Goal: Transaction & Acquisition: Purchase product/service

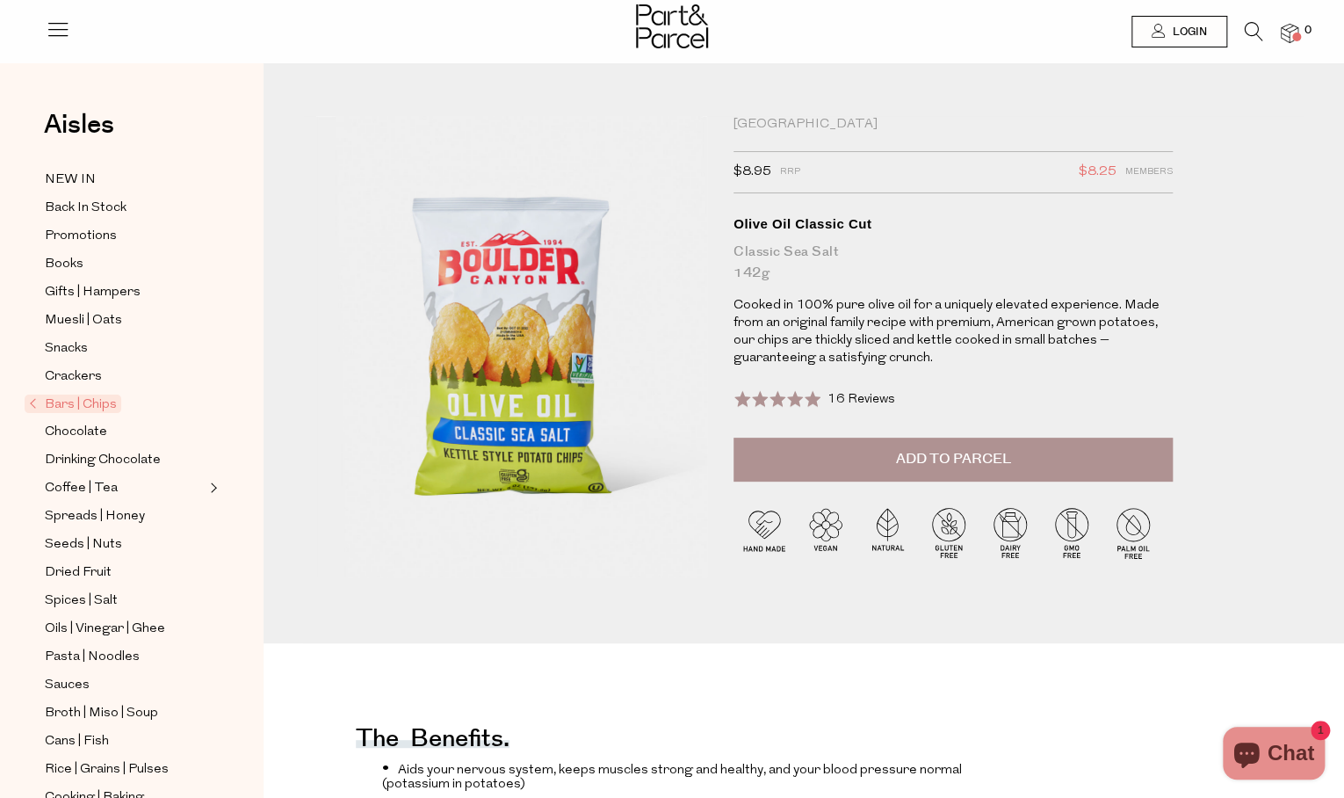
click at [901, 455] on span "Add to Parcel" at bounding box center [953, 459] width 115 height 20
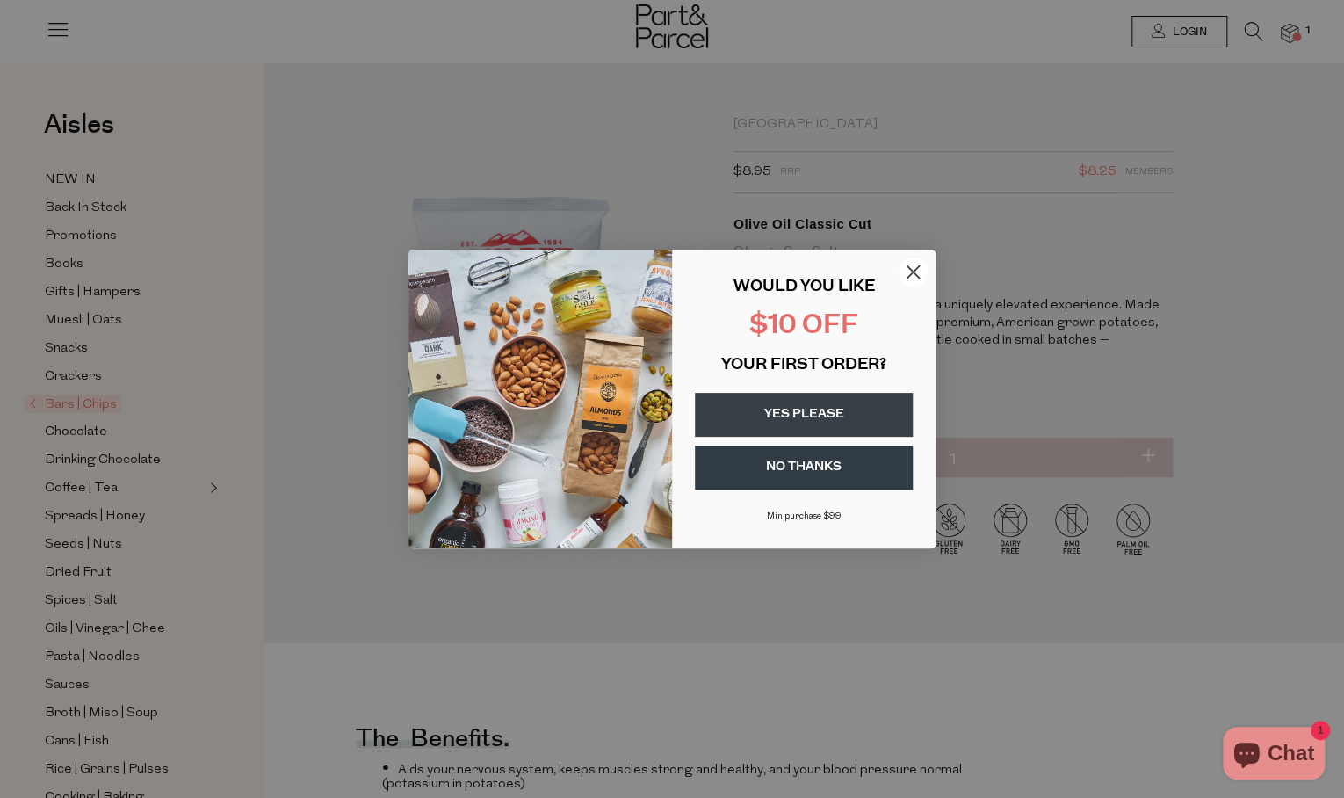
click at [913, 265] on circle "Close dialog" at bounding box center [913, 271] width 29 height 29
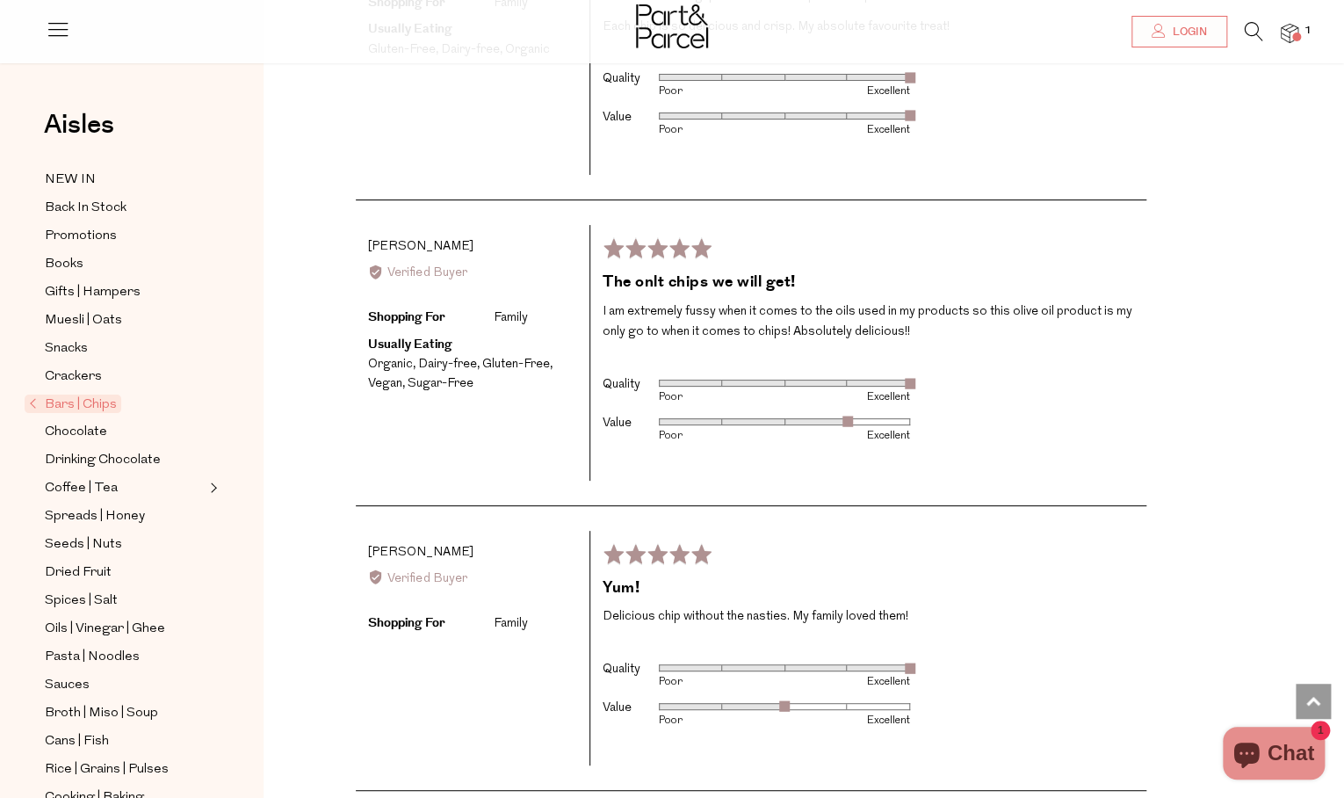
scroll to position [3897, 0]
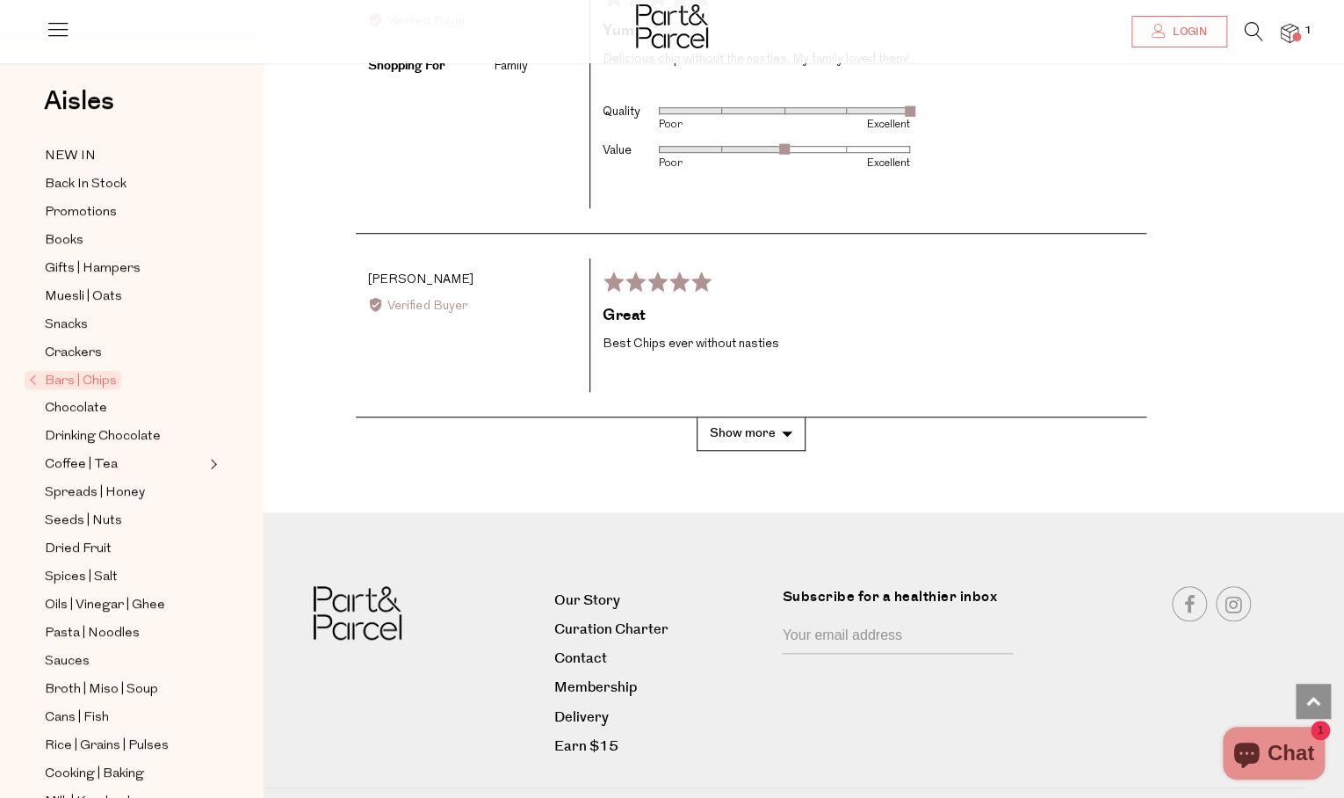
click at [72, 389] on span "Bars | Chips" at bounding box center [73, 380] width 97 height 18
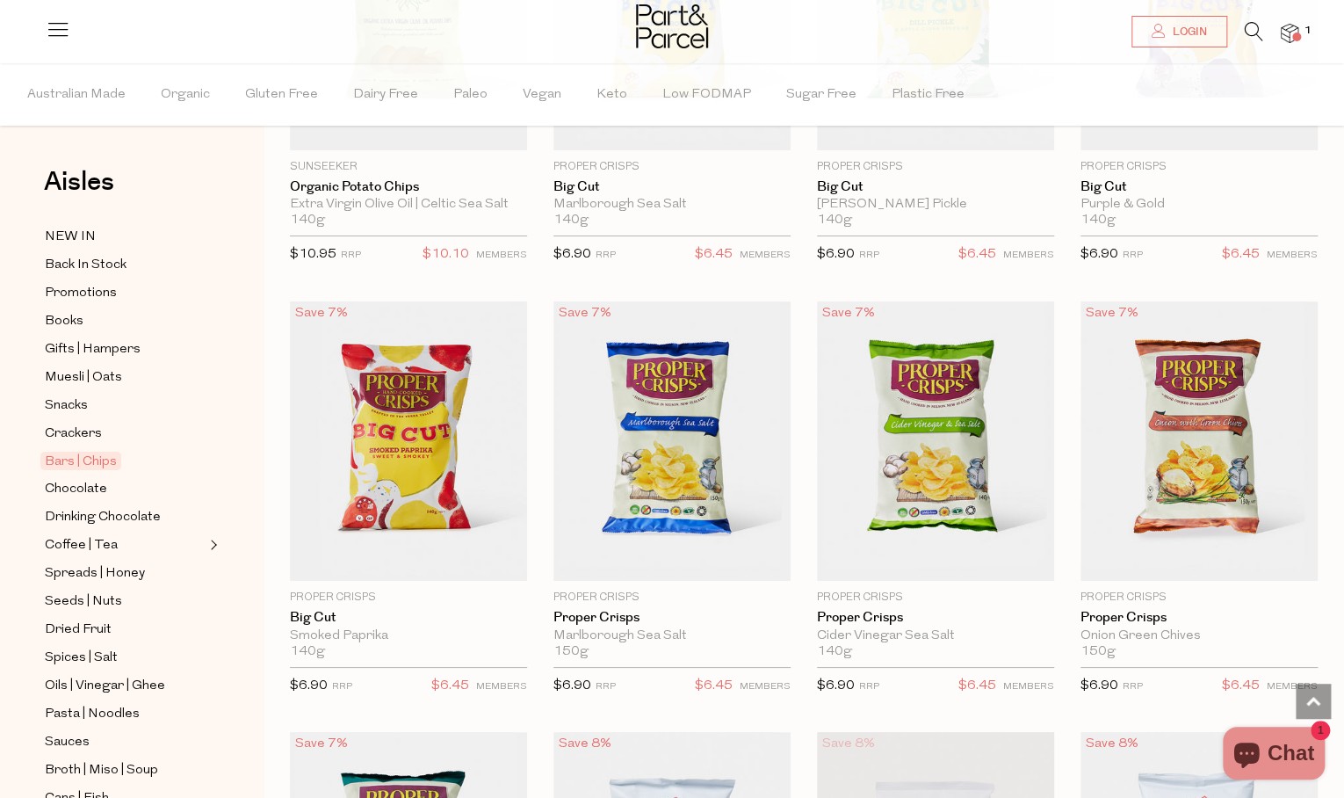
scroll to position [6859, 0]
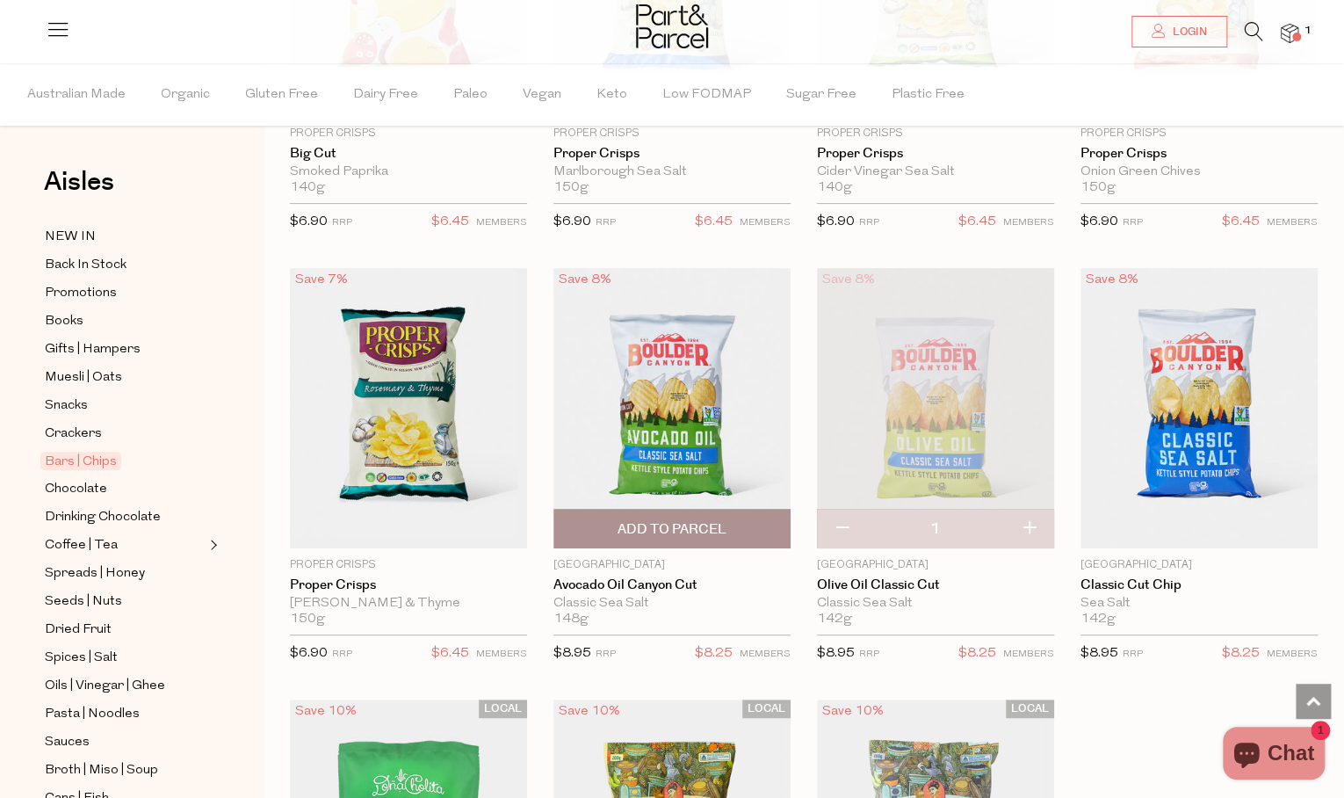
click at [682, 520] on span "Add To Parcel" at bounding box center [672, 529] width 109 height 18
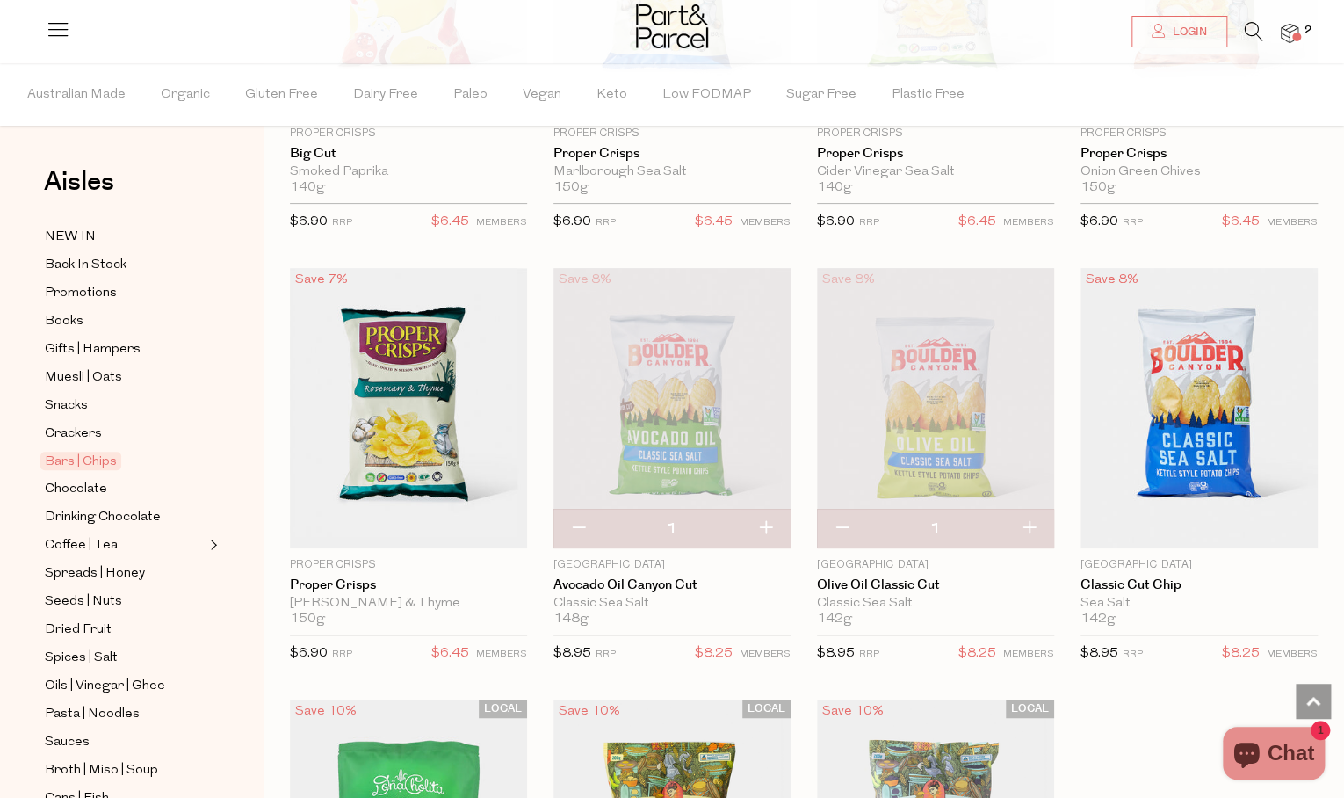
click at [30, 33] on div at bounding box center [672, 28] width 1344 height 57
click at [59, 28] on icon at bounding box center [58, 29] width 25 height 25
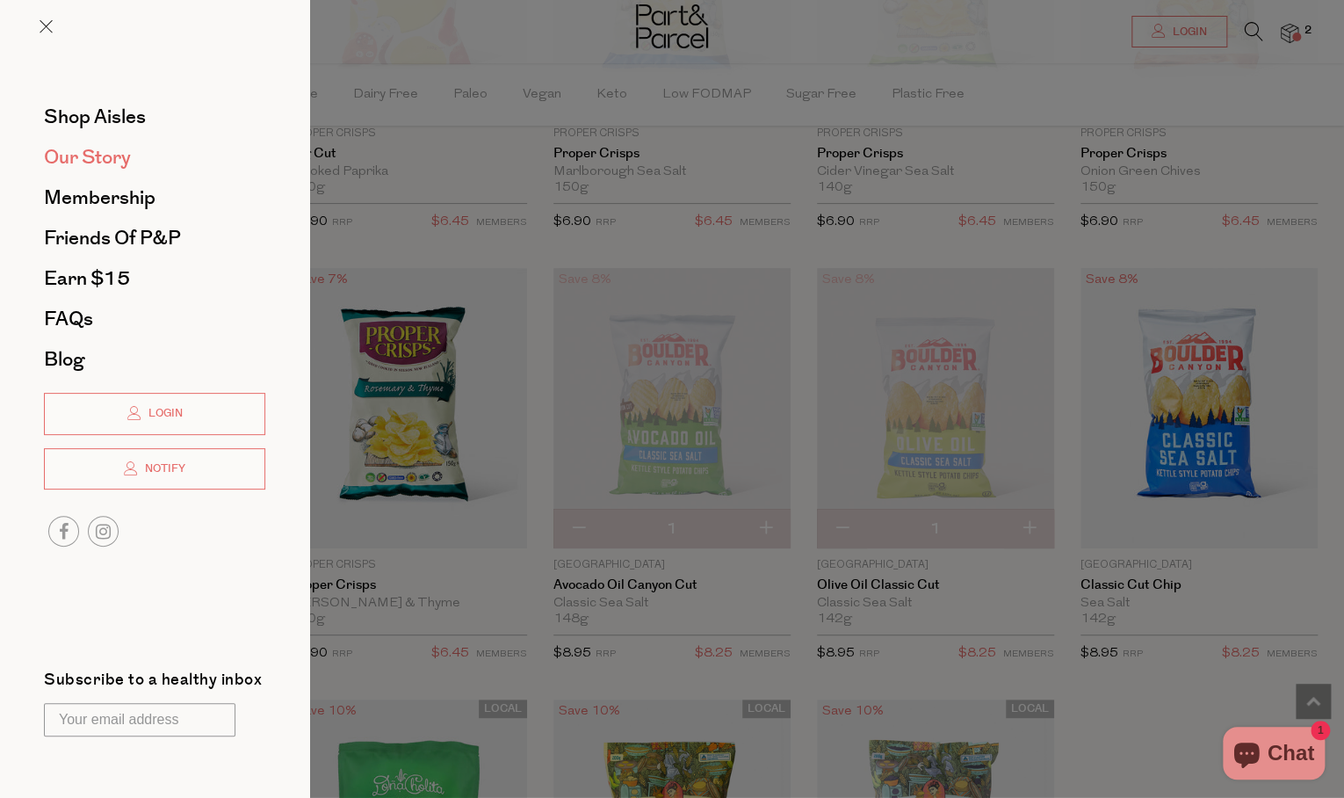
click at [86, 166] on span "Our Story" at bounding box center [87, 157] width 87 height 28
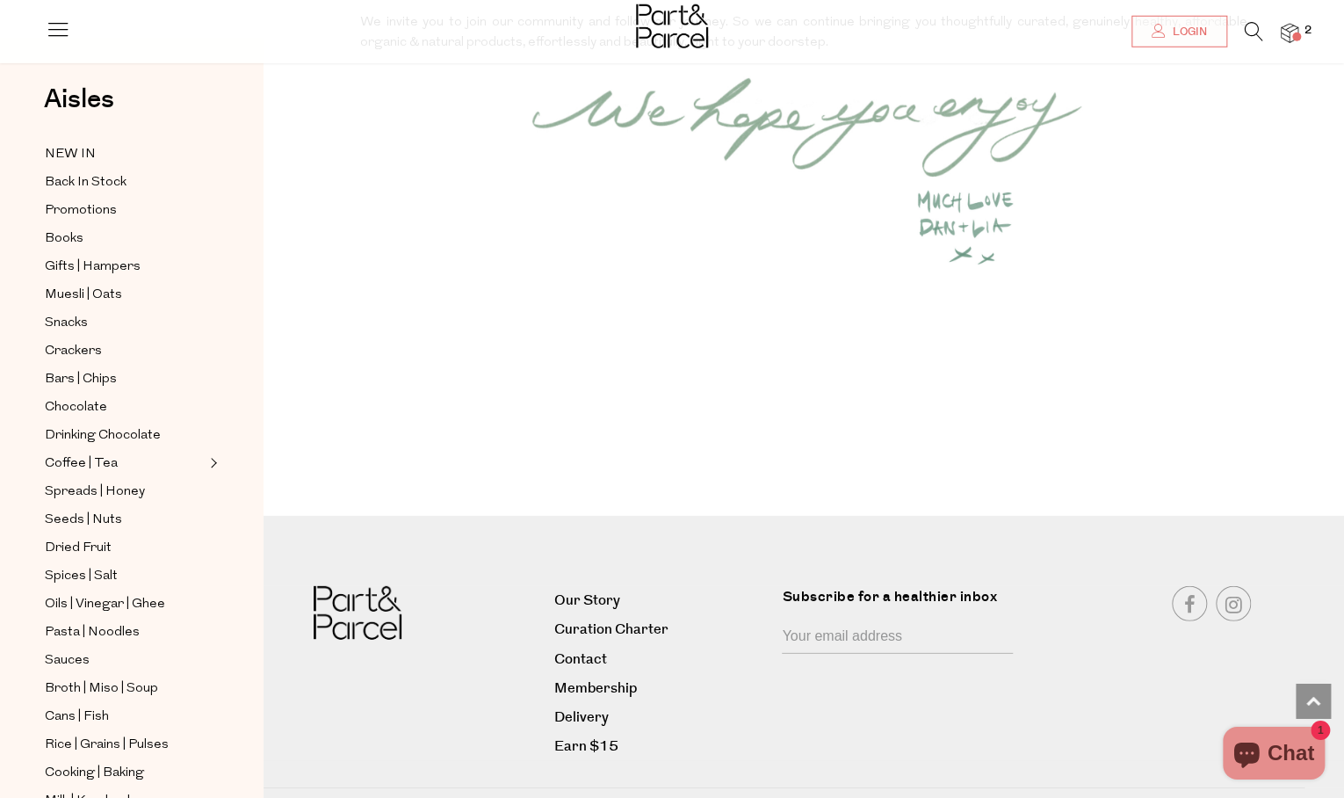
scroll to position [2303, 0]
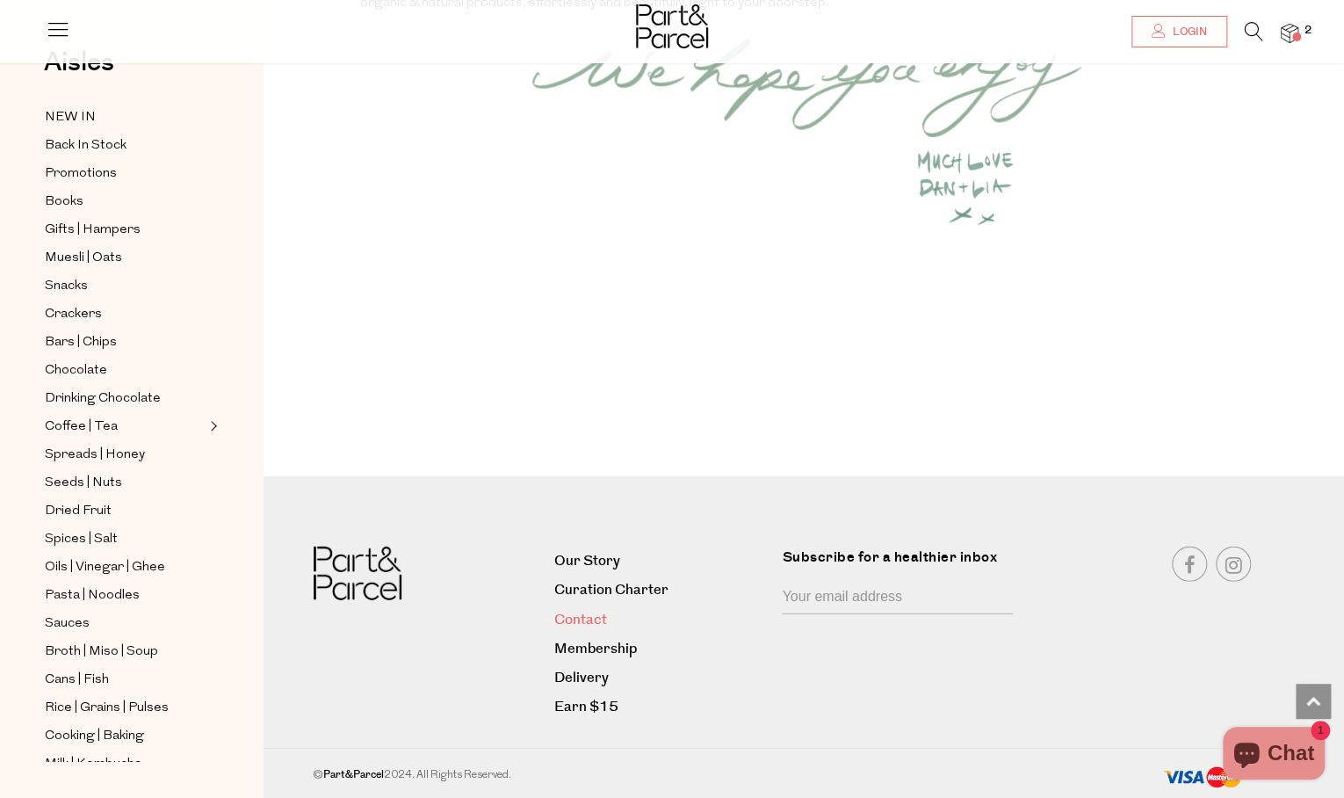
click at [590, 620] on link "Contact" at bounding box center [661, 620] width 214 height 24
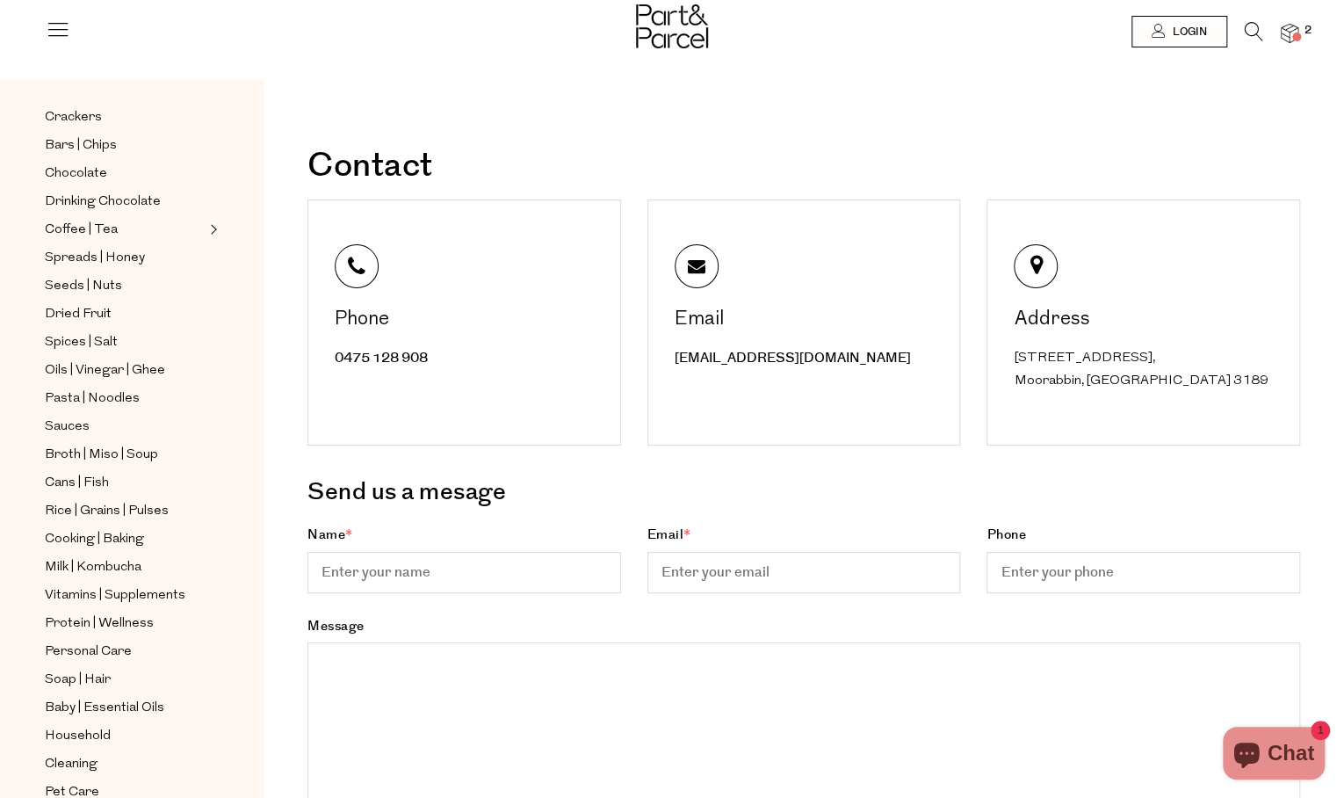
click at [51, 27] on icon at bounding box center [58, 29] width 25 height 25
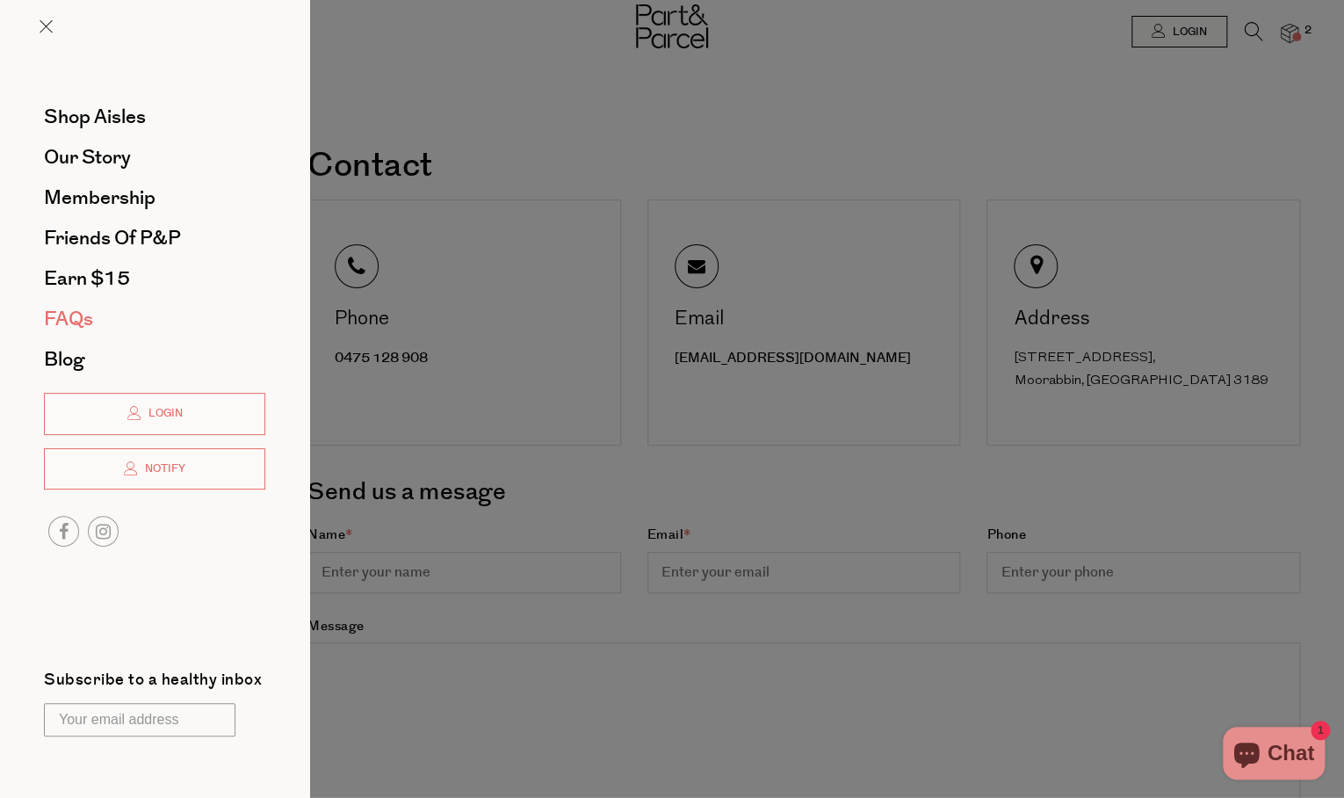
click at [78, 320] on span "FAQs" at bounding box center [68, 319] width 49 height 28
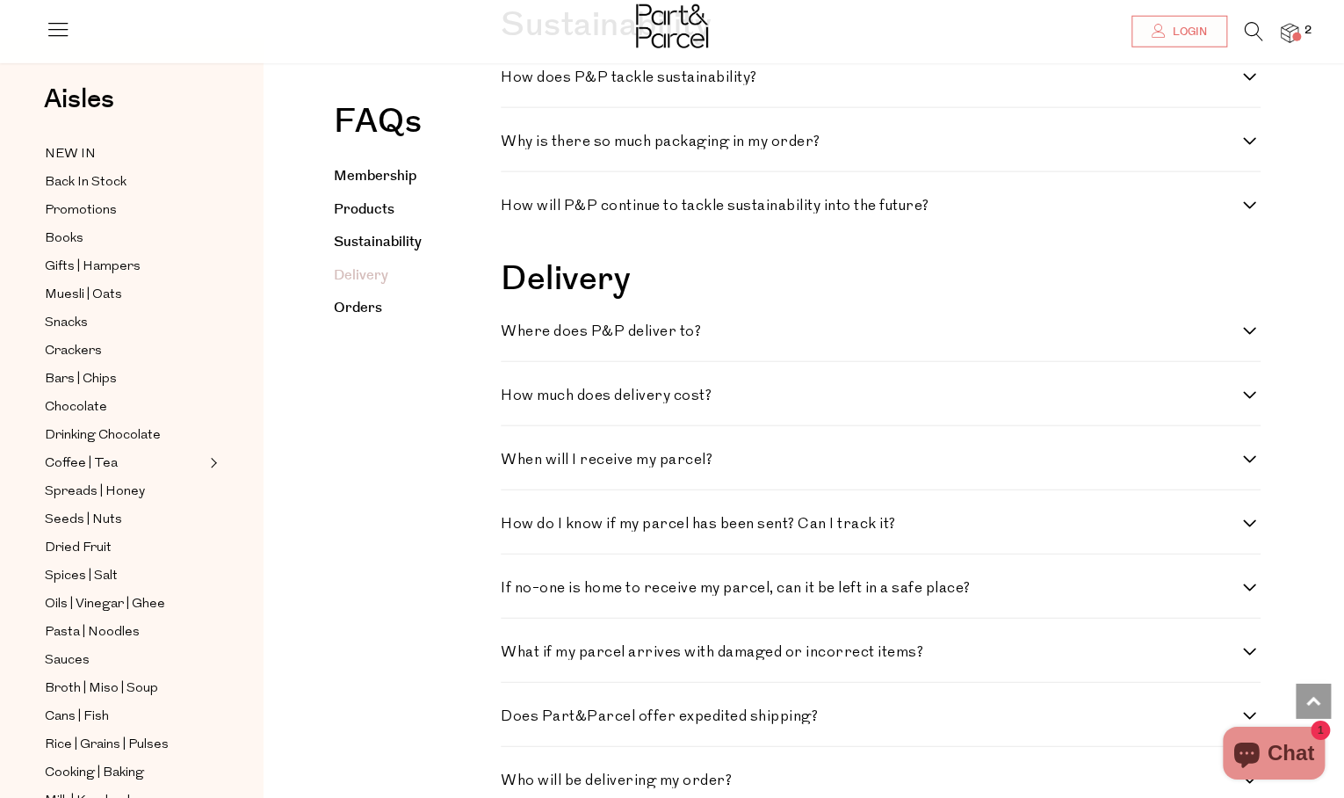
scroll to position [2134, 0]
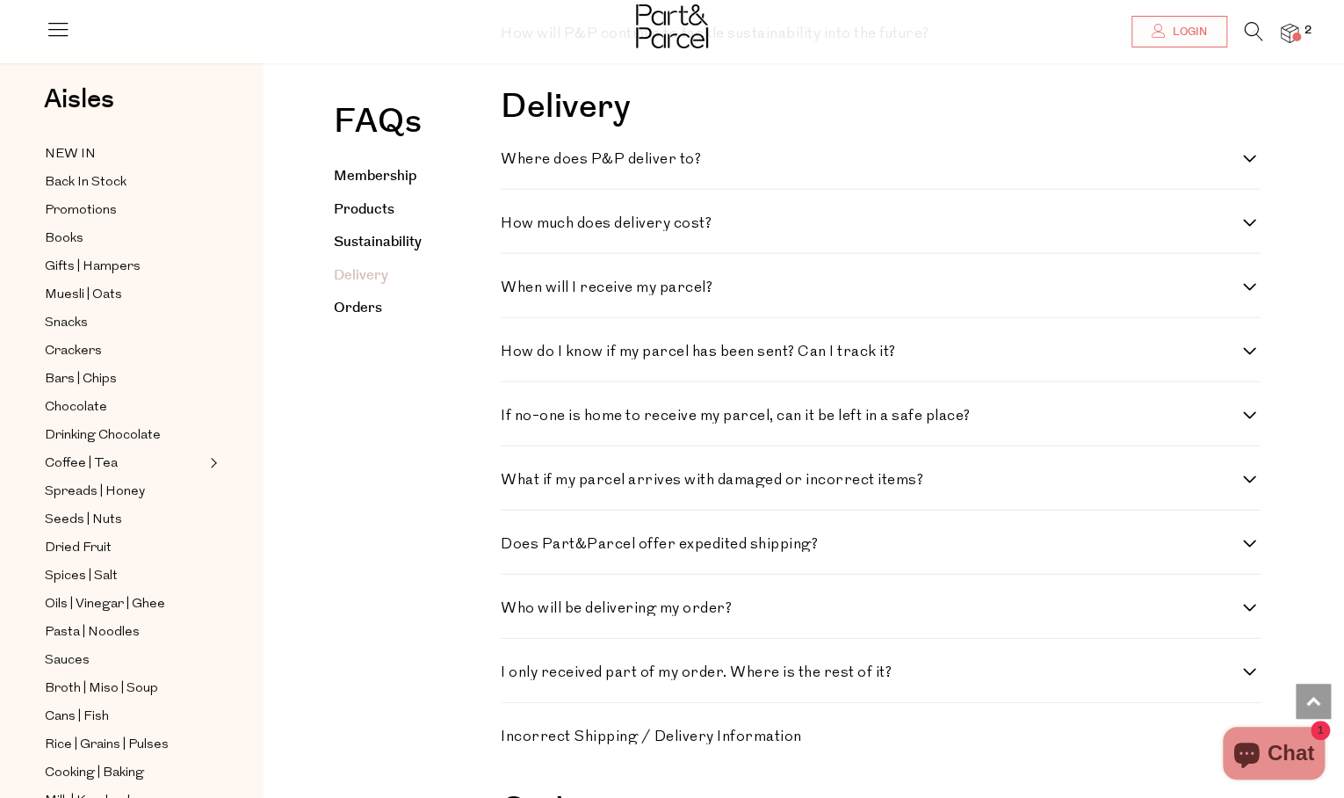
click at [629, 167] on h4 "Where does P&P deliver to?" at bounding box center [872, 159] width 743 height 15
click at [512, 163] on to\? "Where does P&P deliver to?" at bounding box center [506, 157] width 11 height 11
checkbox to\? "true"
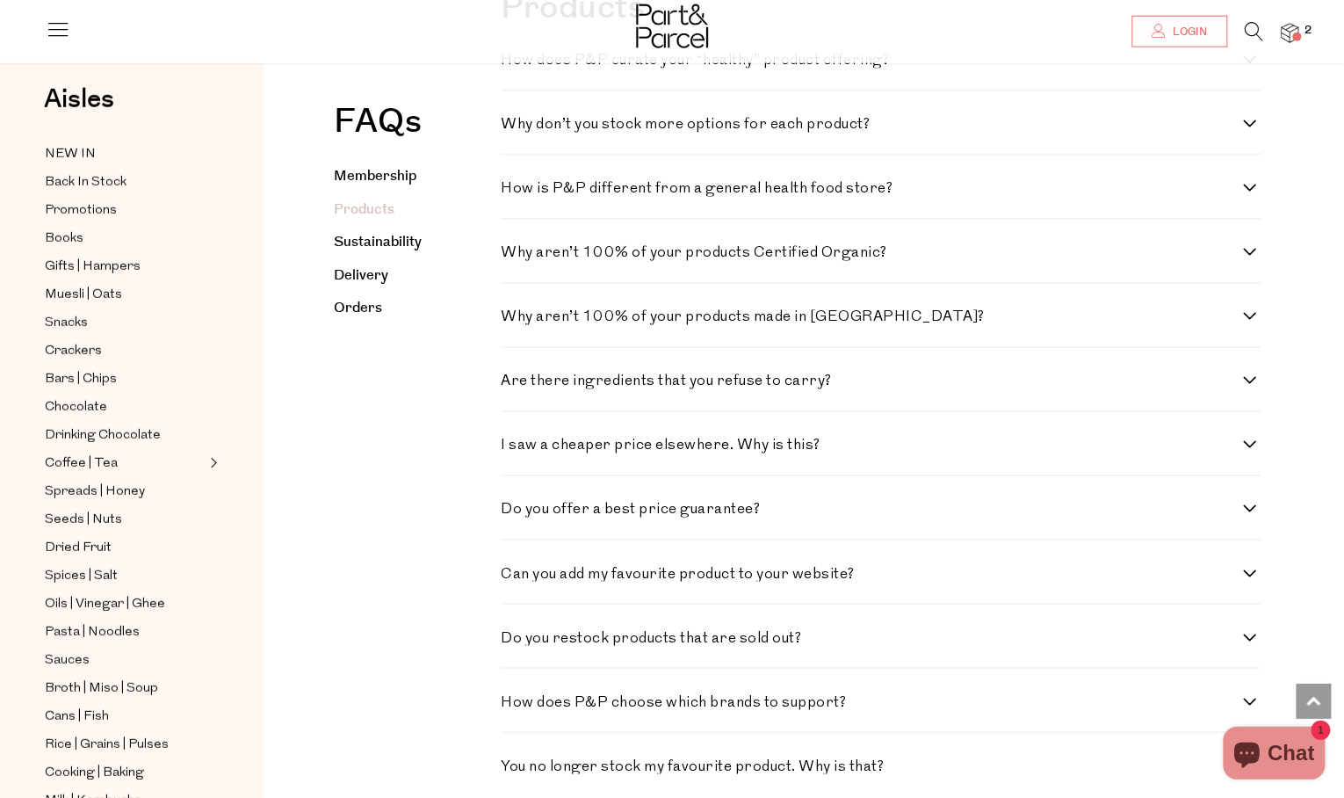
scroll to position [1135, 0]
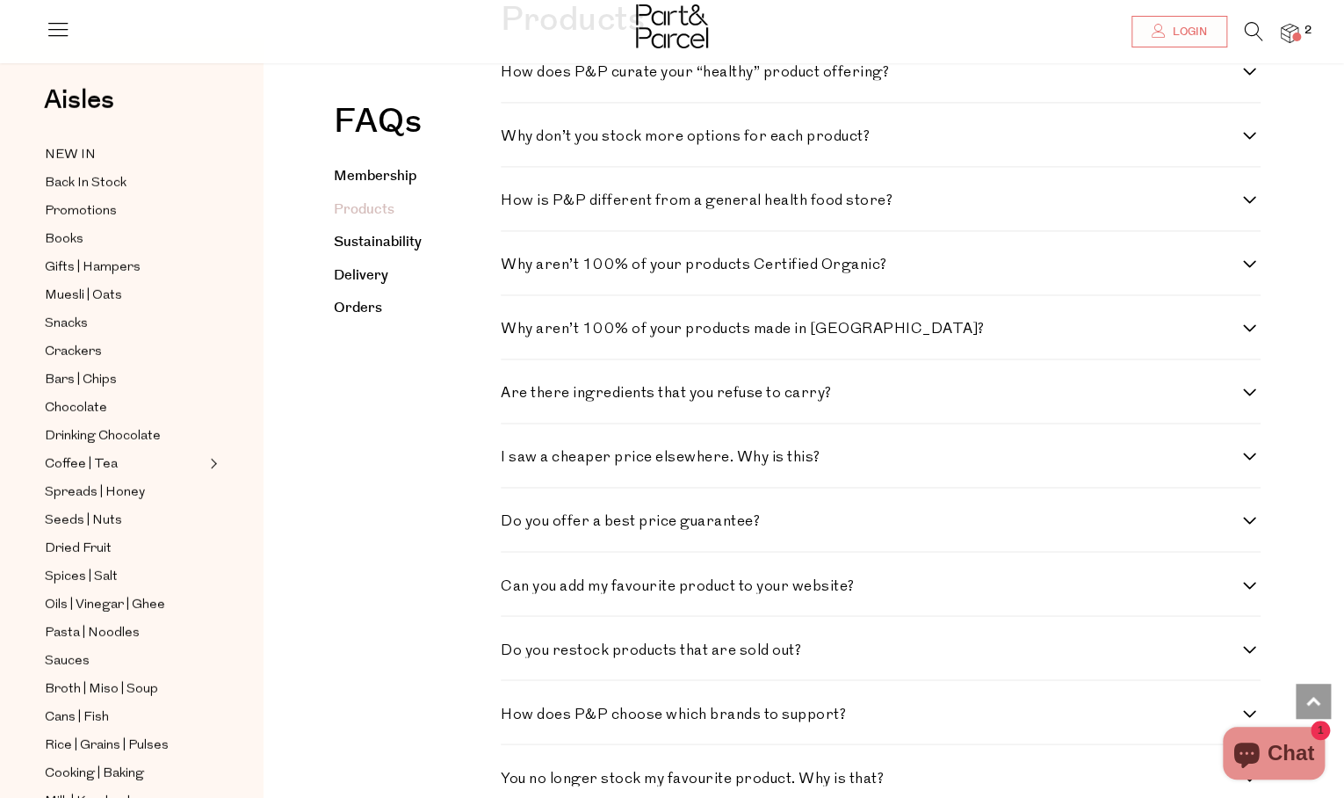
click at [1287, 38] on img at bounding box center [1290, 34] width 18 height 20
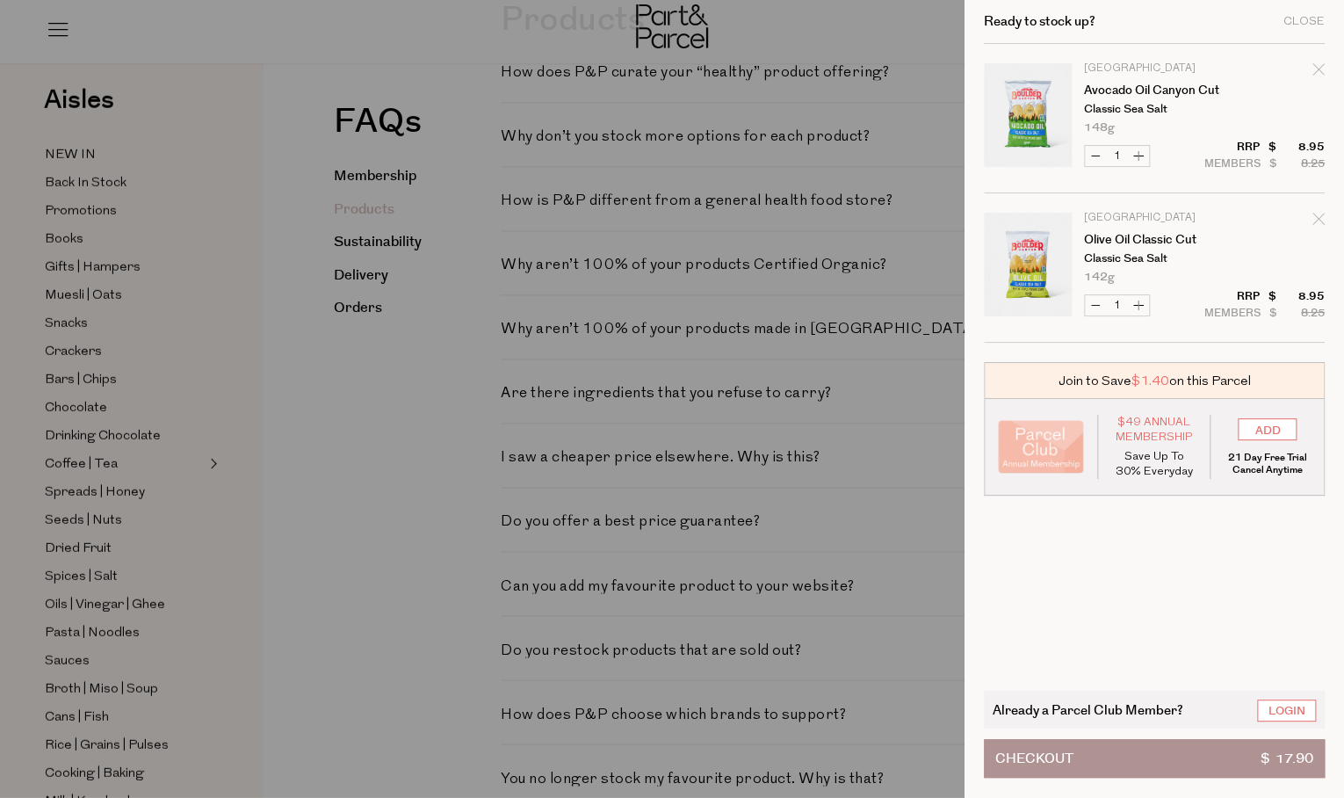
click at [1136, 302] on button "Increase Olive Oil Classic Cut" at bounding box center [1138, 305] width 21 height 20
type input "2"
click at [1136, 302] on form "Image Product Total Qty Boulder Canyon Avocado Oil Canyon Cut Classic Sea Salt …" at bounding box center [1154, 193] width 341 height 299
click at [1141, 310] on button "Increase Olive Oil Classic Cut" at bounding box center [1138, 305] width 21 height 20
type input "3"
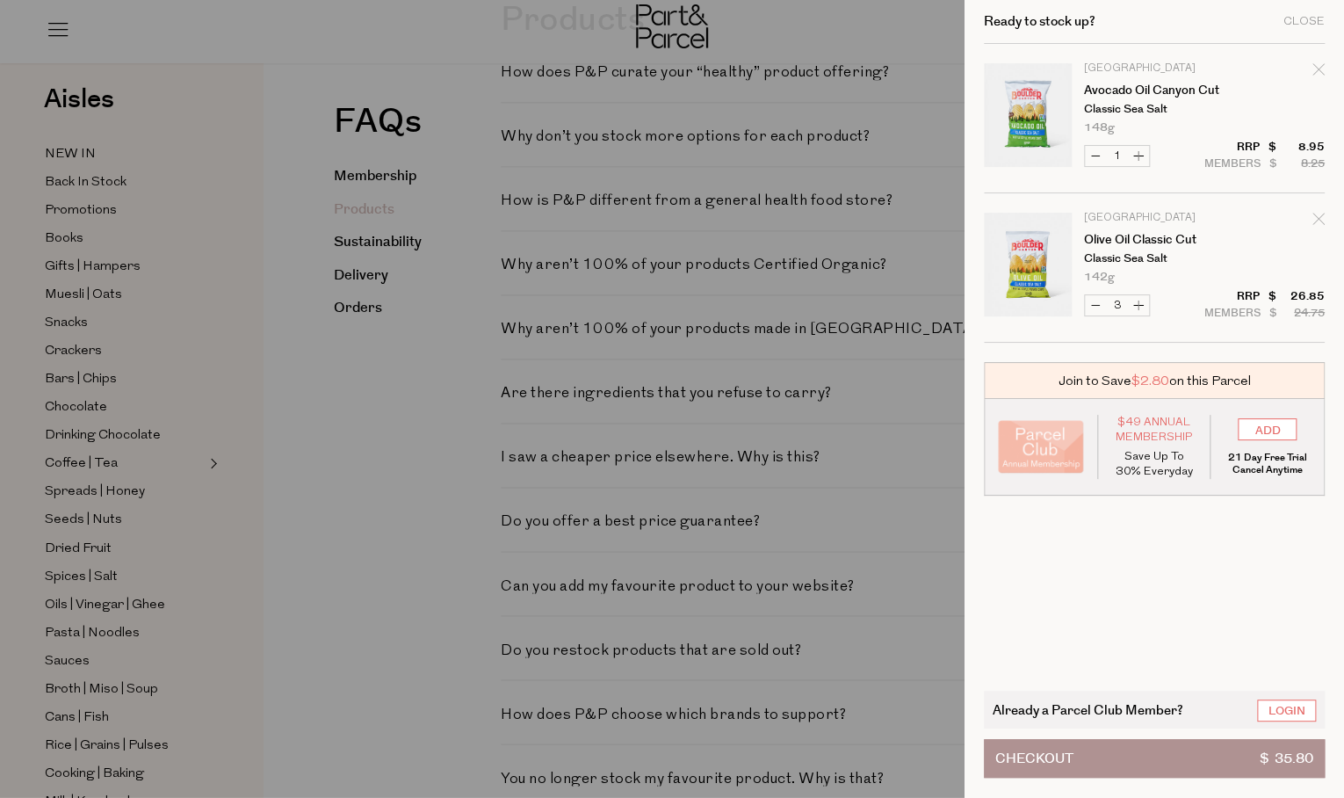
click at [1140, 298] on button "Increase Olive Oil Classic Cut" at bounding box center [1138, 305] width 21 height 20
type input "4"
click at [1137, 308] on button "Increase Olive Oil Classic Cut" at bounding box center [1138, 305] width 21 height 20
type input "5"
click at [1141, 162] on button "Increase Avocado Oil Canyon Cut" at bounding box center [1138, 156] width 21 height 20
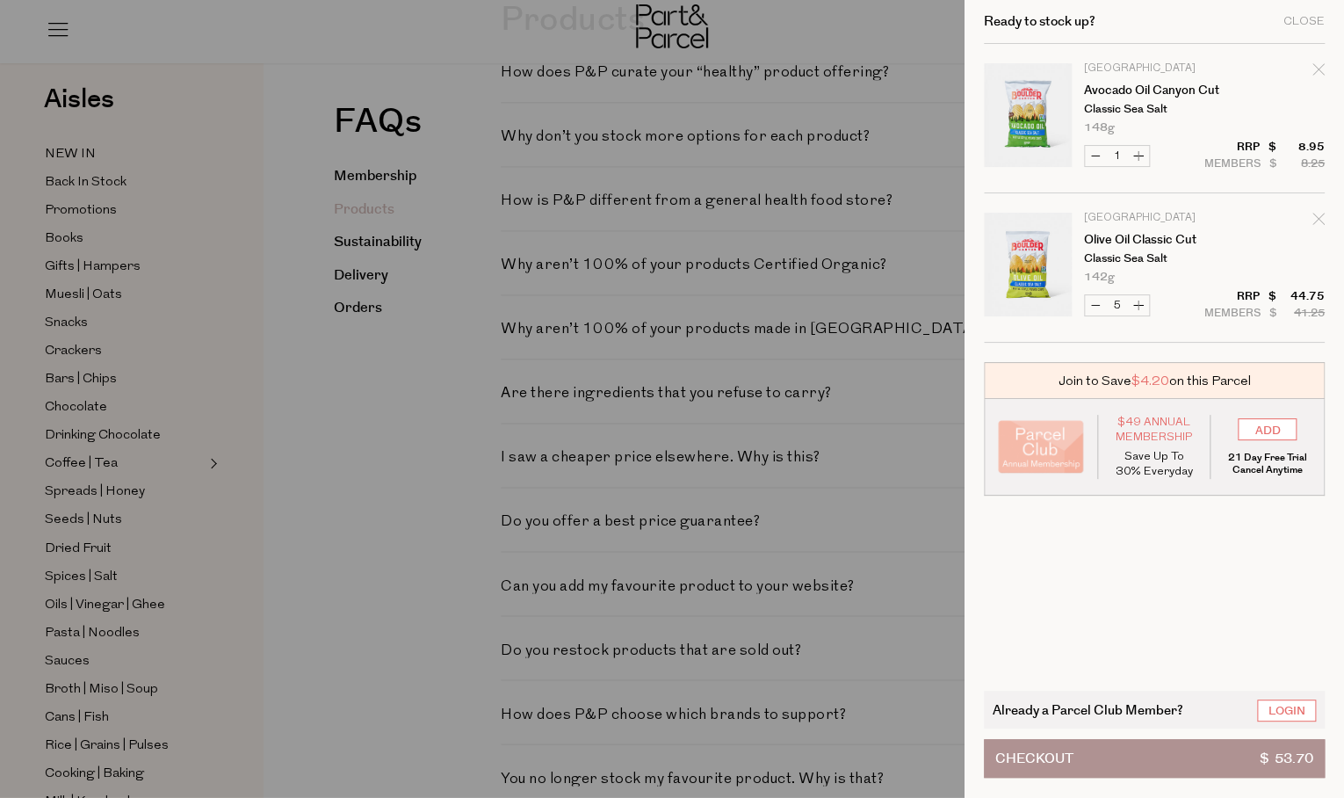
type input "2"
click at [1139, 160] on button "Increase Avocado Oil Canyon Cut" at bounding box center [1138, 156] width 21 height 20
type input "3"
click at [1139, 160] on button "Increase Avocado Oil Canyon Cut" at bounding box center [1138, 156] width 21 height 20
type input "4"
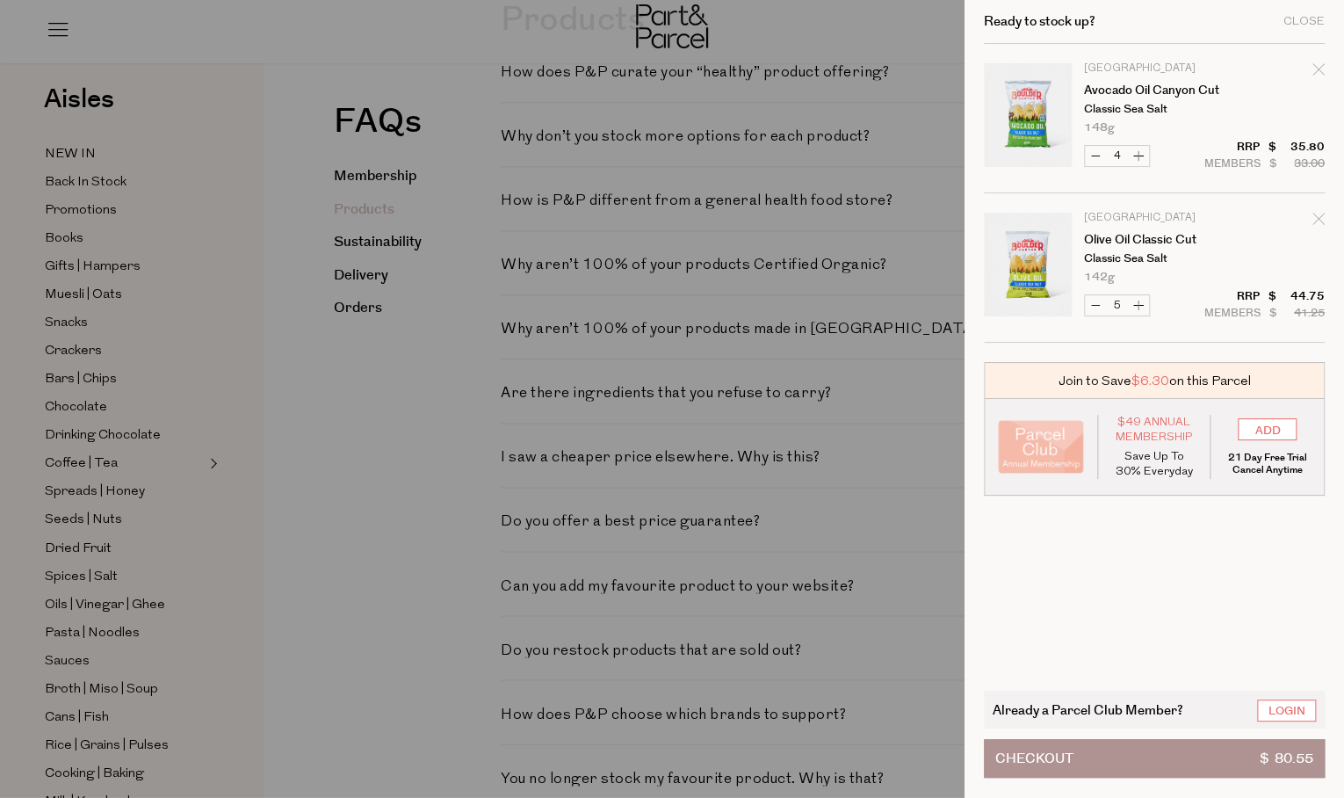
click at [1139, 160] on button "Increase Avocado Oil Canyon Cut" at bounding box center [1138, 156] width 21 height 20
type input "5"
click at [1144, 154] on button "Increase Avocado Oil Canyon Cut" at bounding box center [1138, 156] width 21 height 20
type input "6"
click at [1137, 308] on button "Increase Olive Oil Classic Cut" at bounding box center [1138, 305] width 21 height 20
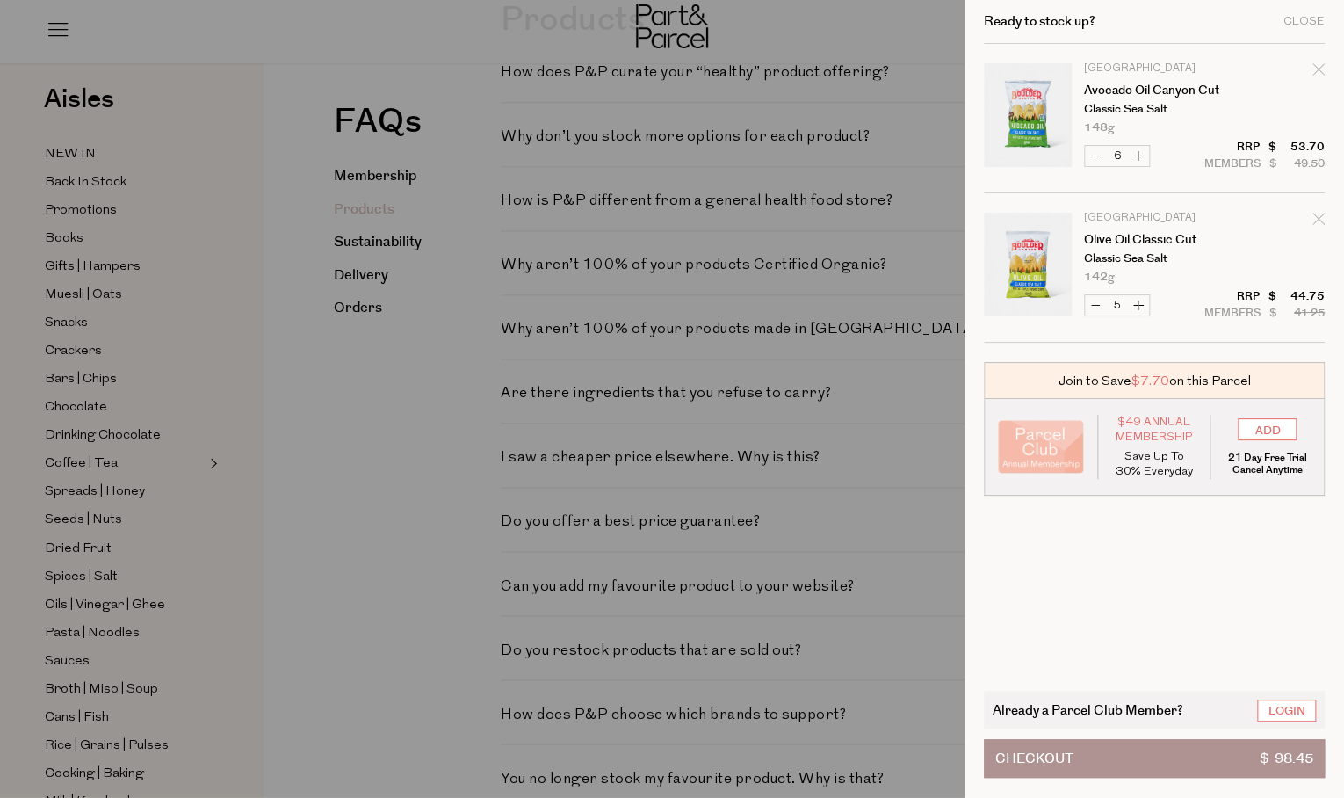
type input "6"
click at [1081, 763] on button "Checkout $ 107.40" at bounding box center [1154, 758] width 341 height 39
